Goal: Information Seeking & Learning: Learn about a topic

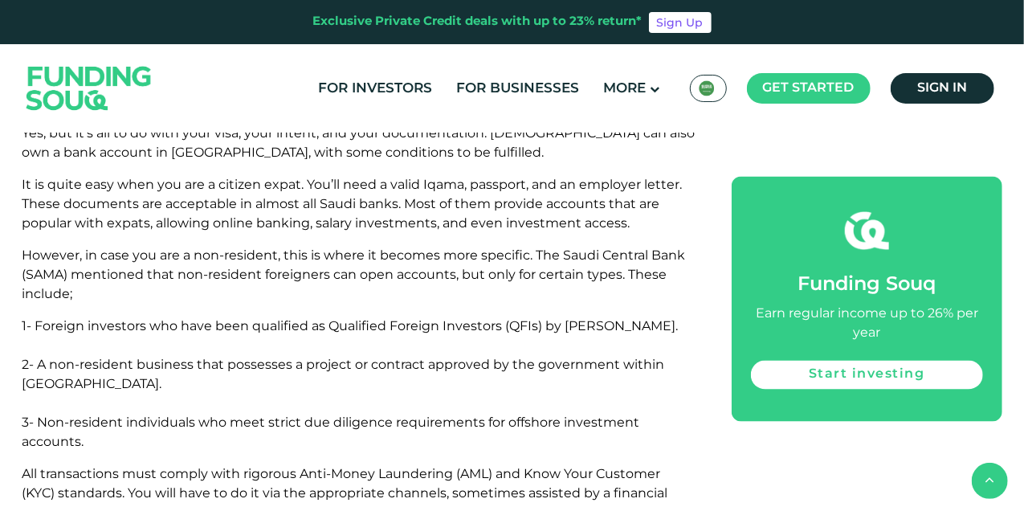
scroll to position [1166, 0]
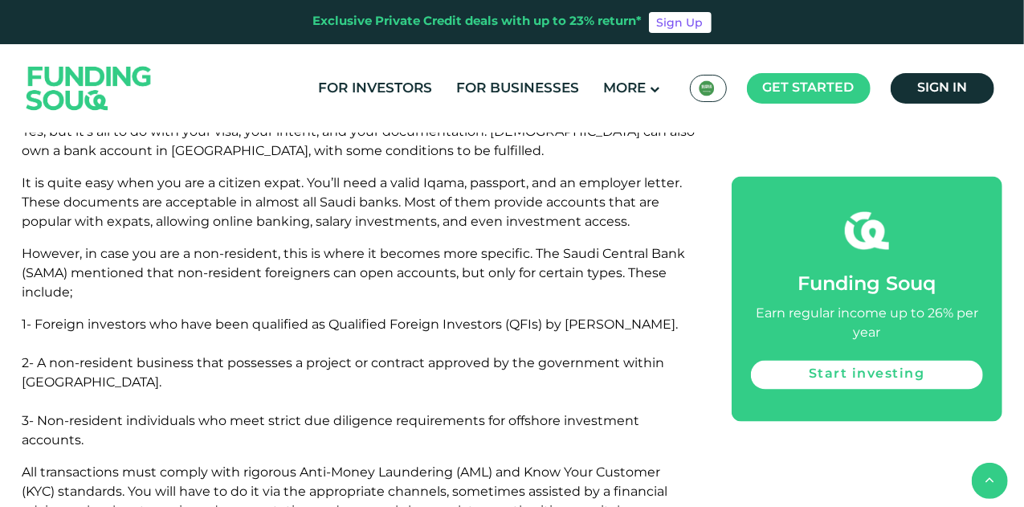
click at [442, 413] on span "3- Non-resident individuals who meet strict due diligence requirements for offs…" at bounding box center [331, 430] width 618 height 35
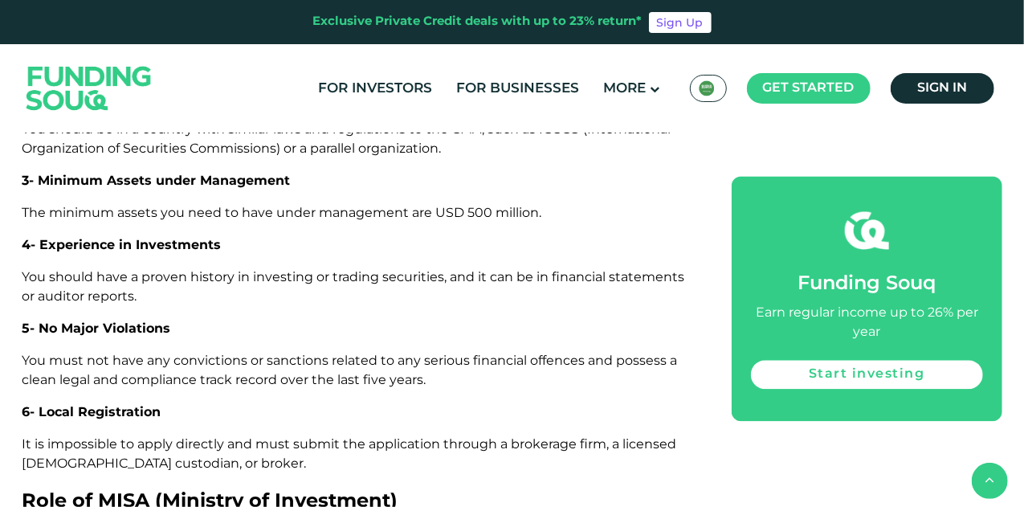
scroll to position [4709, 0]
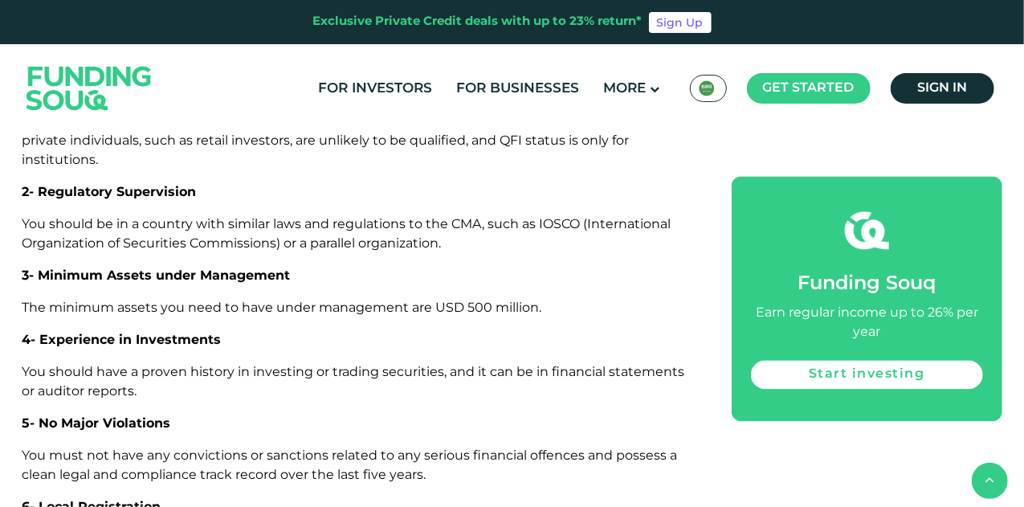
scroll to position [4477, 0]
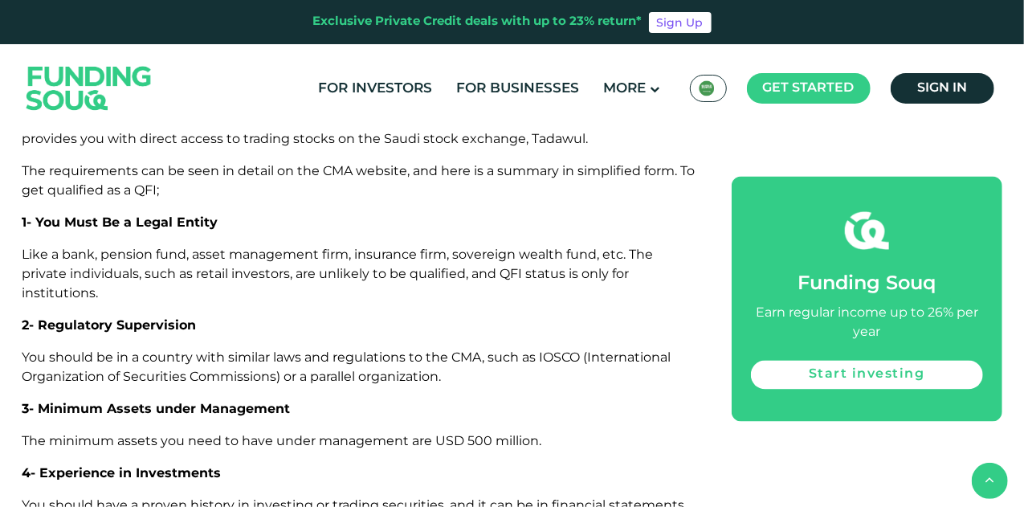
click at [141, 97] on img at bounding box center [88, 87] width 157 height 81
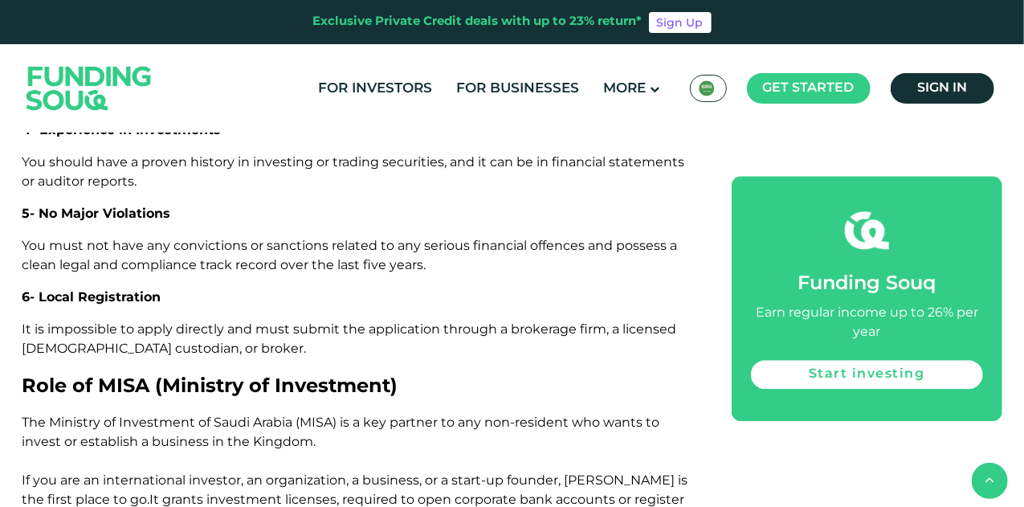
scroll to position [4818, 0]
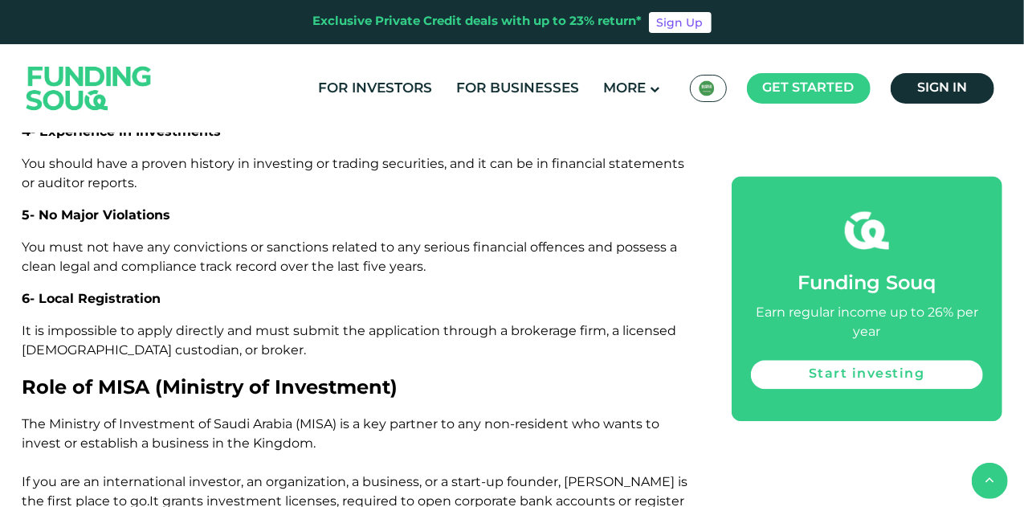
click at [681, 321] on p "It is impossible to apply directly and must submit the application through a br…" at bounding box center [359, 340] width 674 height 39
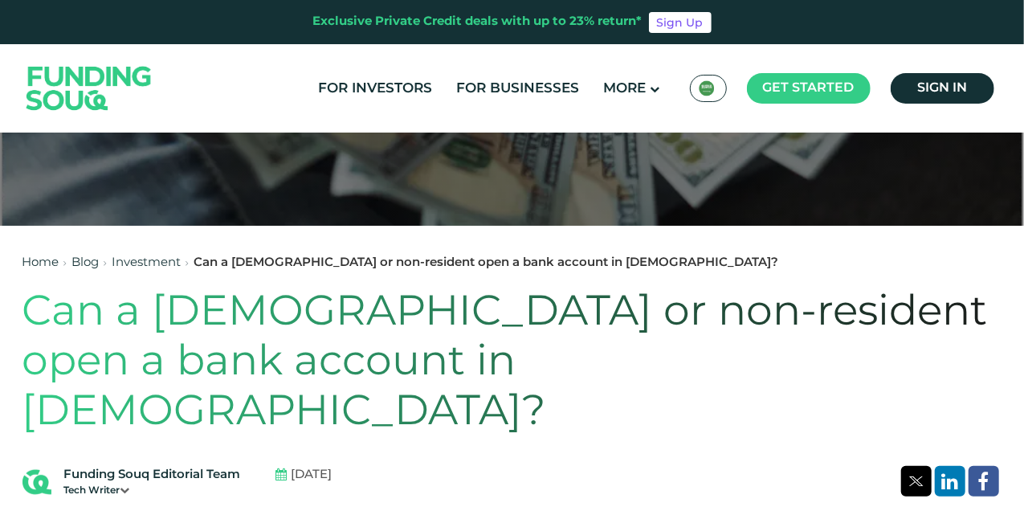
scroll to position [241, 0]
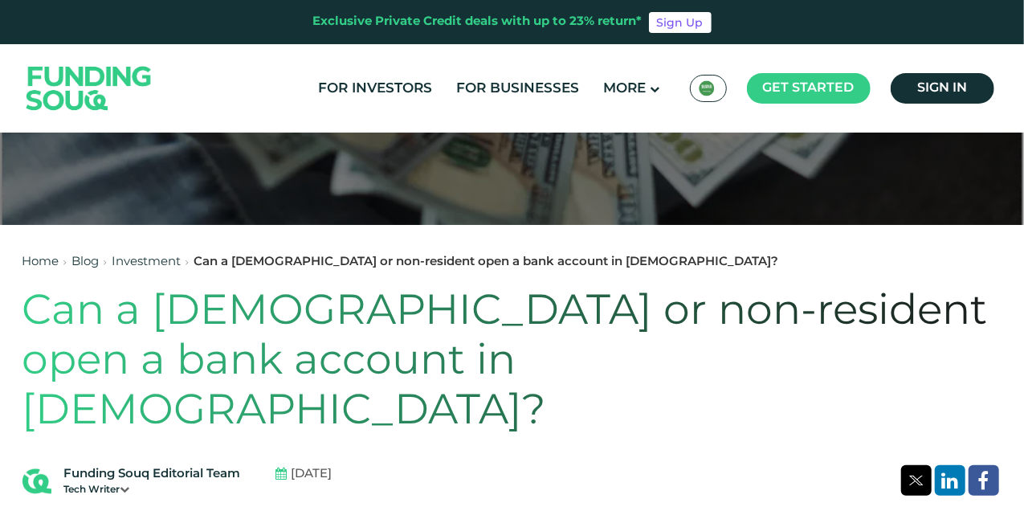
click at [170, 263] on link "Investment" at bounding box center [146, 261] width 69 height 11
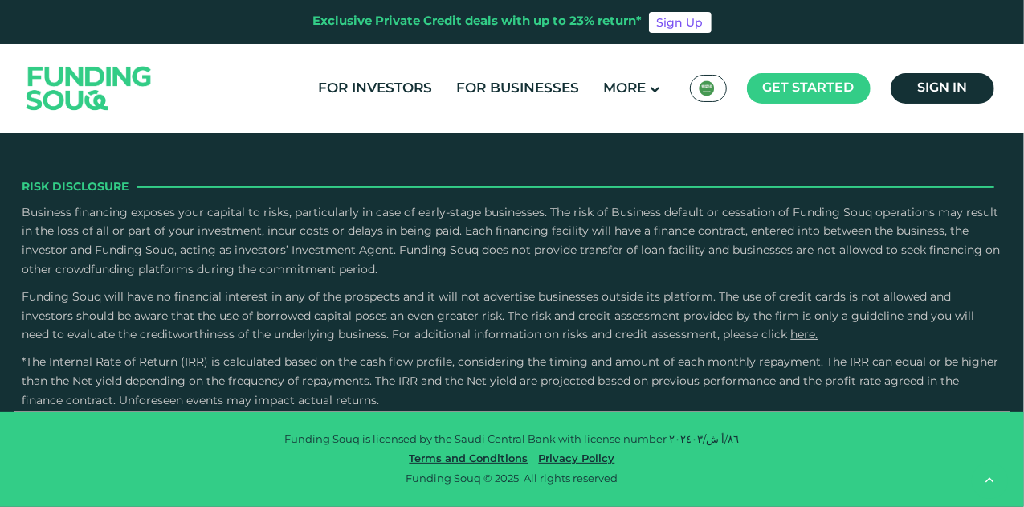
scroll to position [2325, 0]
type tc-range-slider "4"
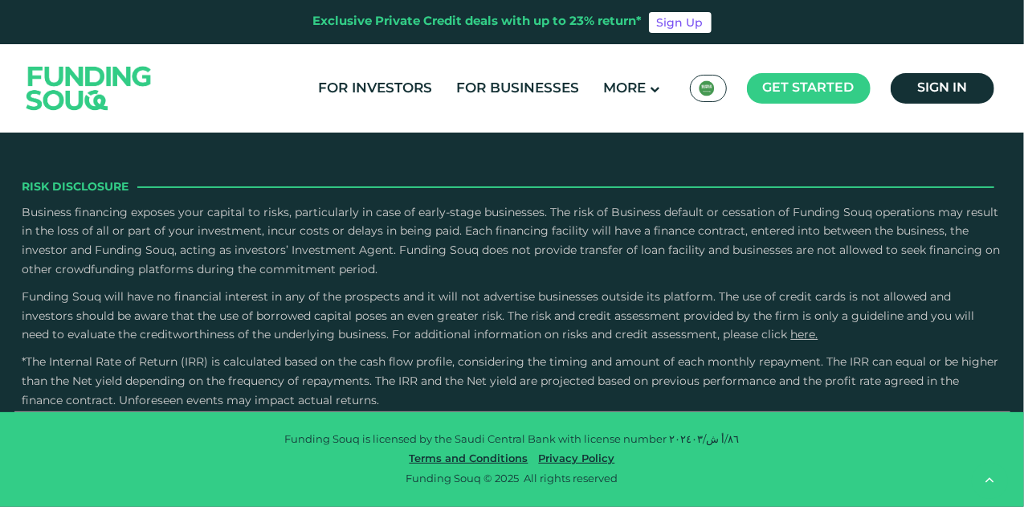
click at [555, 194] on button "How Does Debt-Based Crowdfunding Work?" at bounding box center [513, 170] width 972 height 47
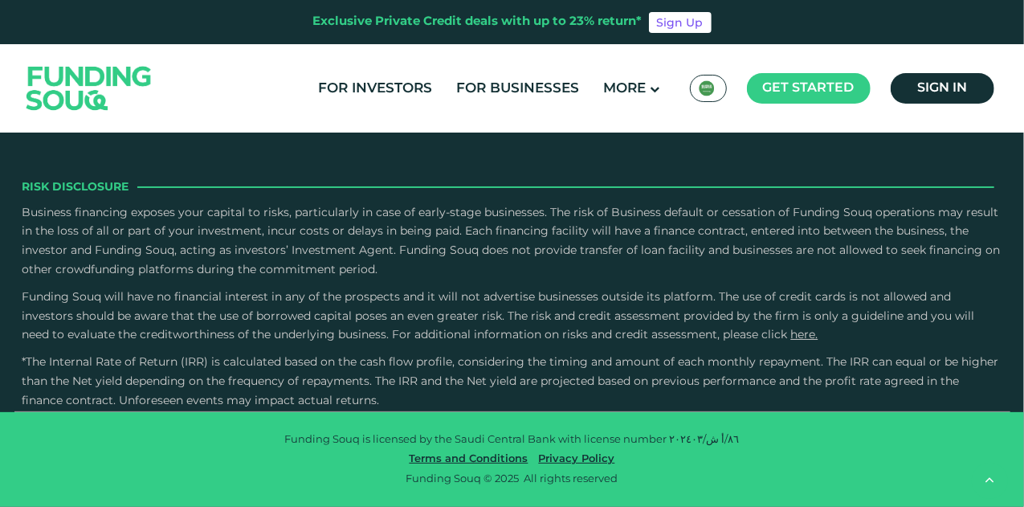
scroll to position [4418, 0]
click at [555, 262] on p at bounding box center [506, 253] width 957 height 17
click at [555, 346] on p "An SME applies for funding either online or offline and then our experienced cr…" at bounding box center [506, 338] width 957 height 152
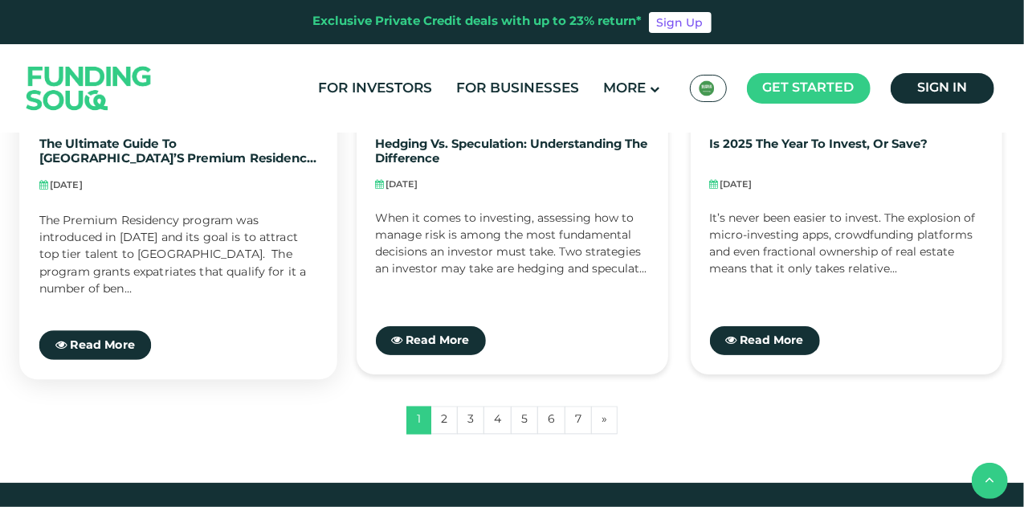
scroll to position [1553, 0]
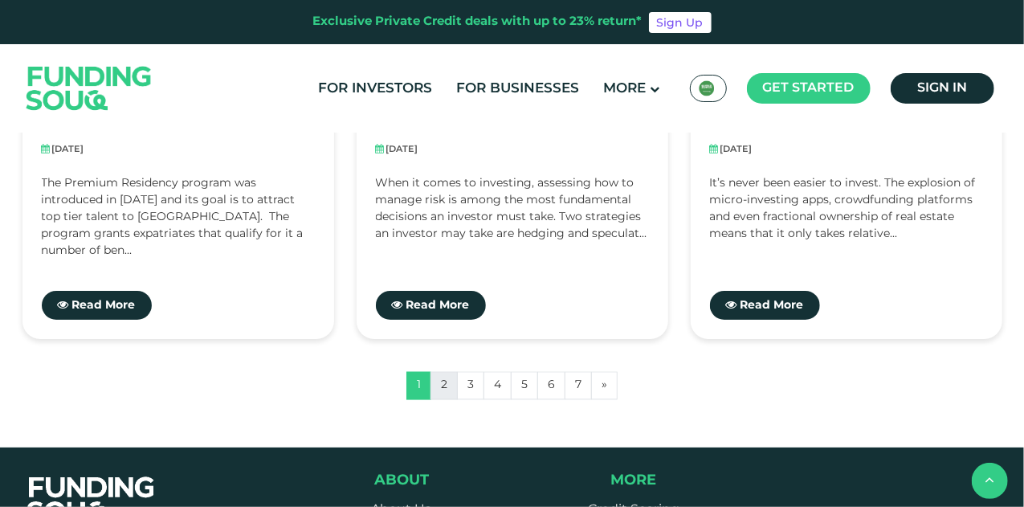
click at [454, 388] on link "2" at bounding box center [444, 385] width 27 height 28
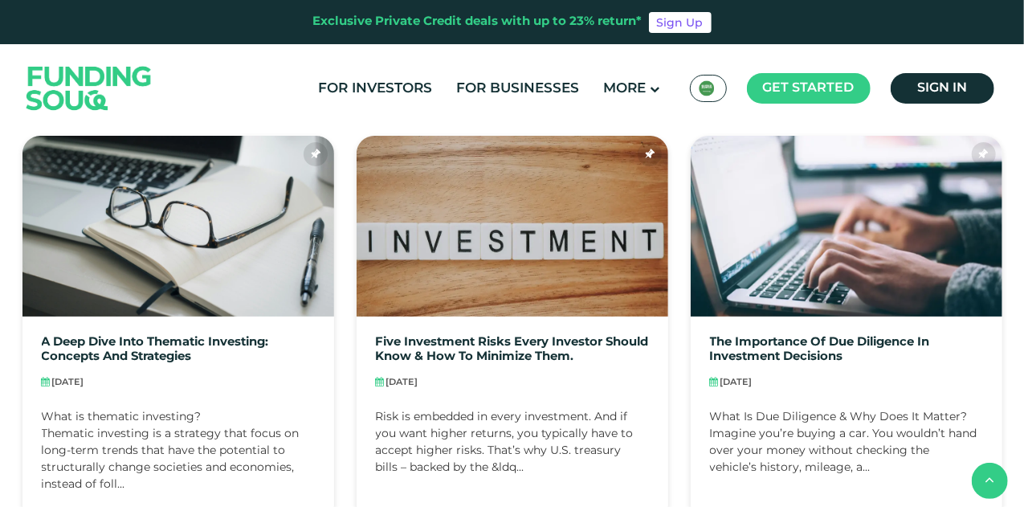
scroll to position [862, 0]
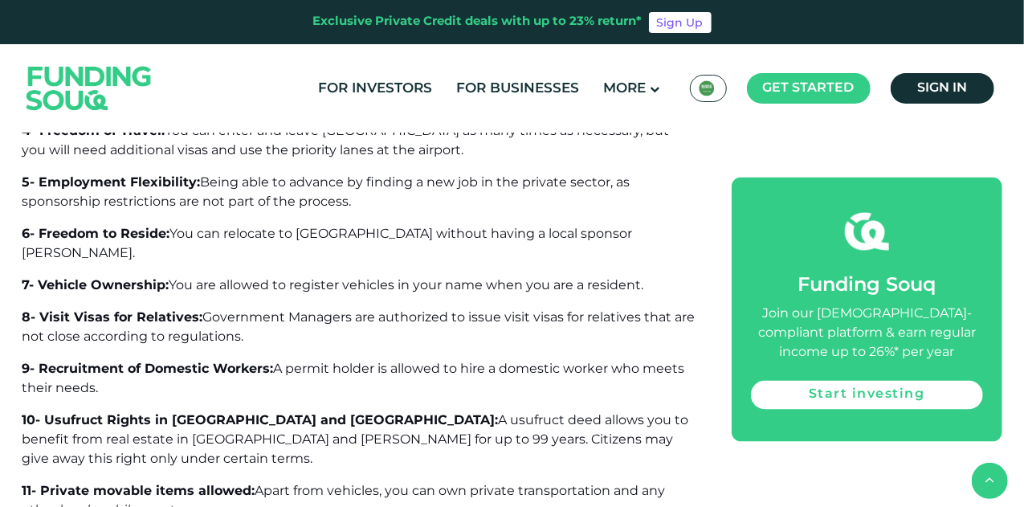
scroll to position [1223, 0]
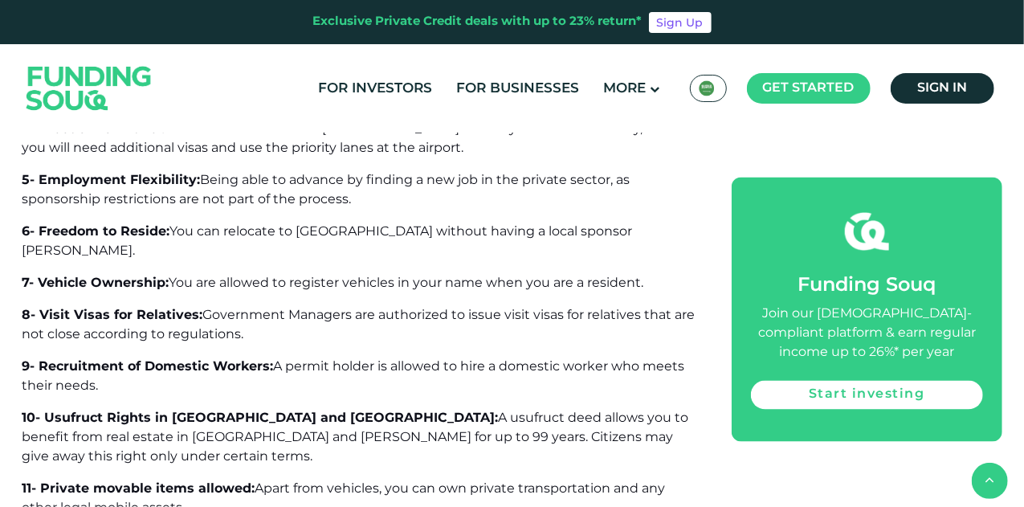
click at [502, 359] on p "9- Recruitment of Domestic Workers: A permit holder is allowed to hire a domest…" at bounding box center [359, 376] width 674 height 39
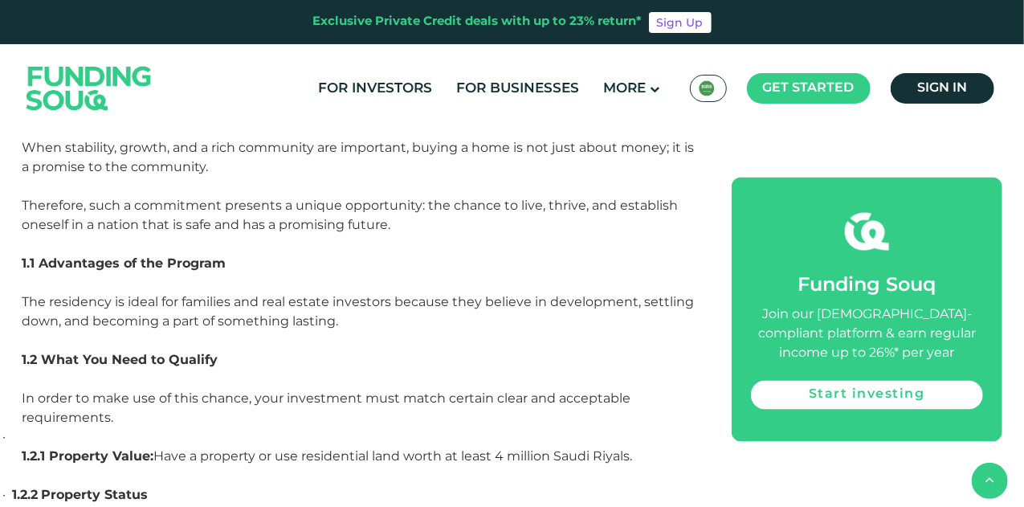
scroll to position [4215, 0]
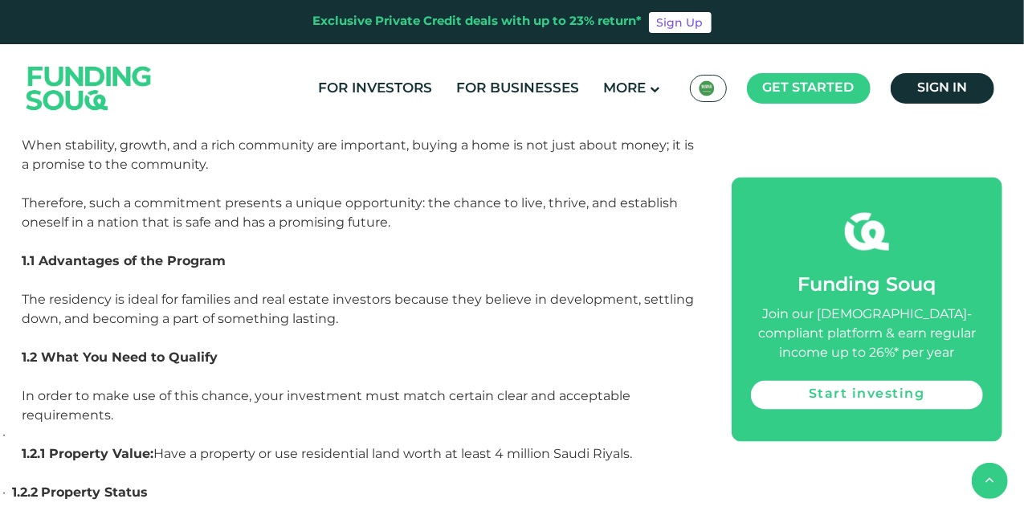
drag, startPoint x: 502, startPoint y: 359, endPoint x: 487, endPoint y: 393, distance: 37.0
click at [487, 446] on span "Have a property or use residential land worth at least 4 million Saudi Riyals." at bounding box center [393, 453] width 479 height 15
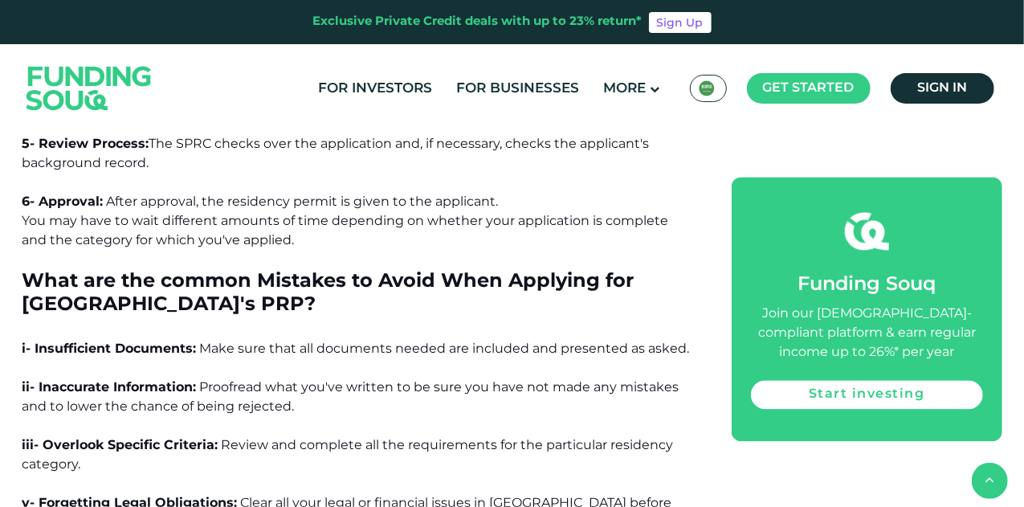
scroll to position [10752, 0]
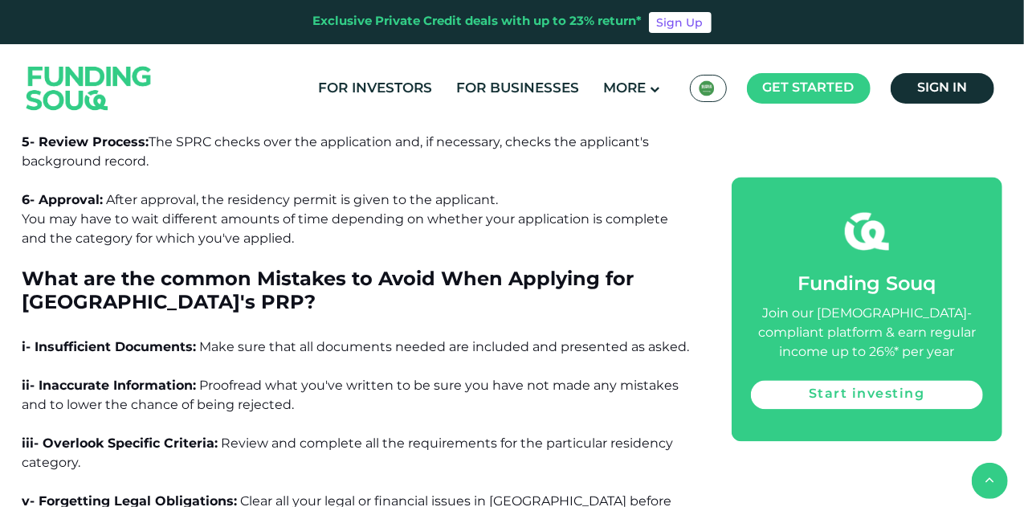
click at [497, 376] on p "ii- Inaccurate Information: Proofread what you've written to be sure you have n…" at bounding box center [359, 405] width 674 height 58
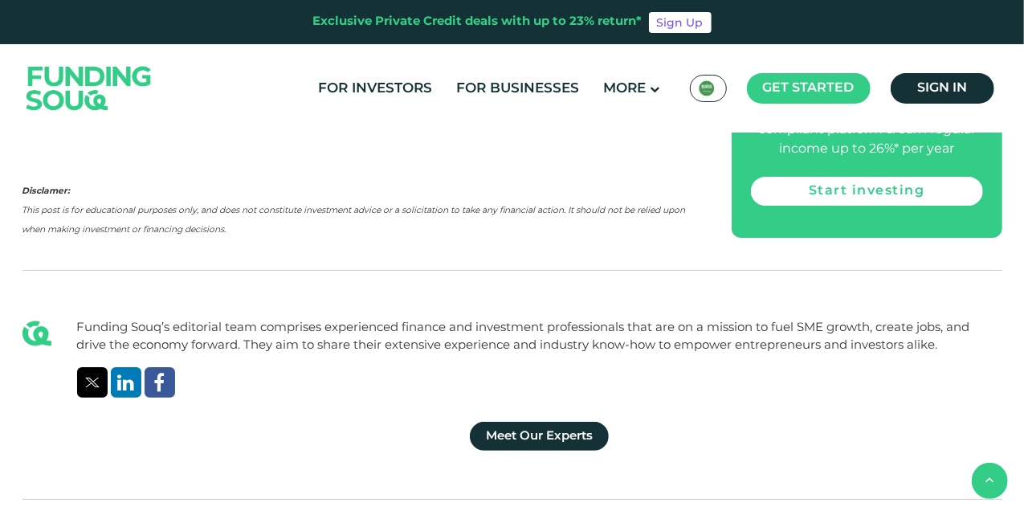
scroll to position [12084, 0]
